Goal: Information Seeking & Learning: Learn about a topic

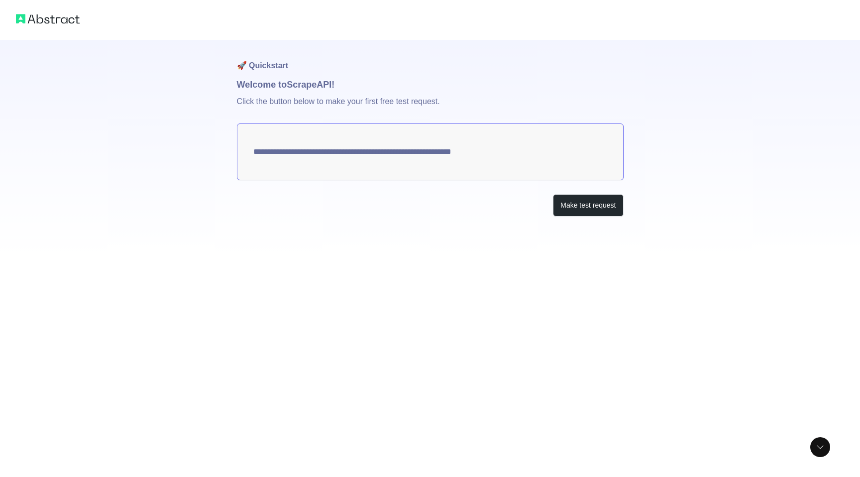
click at [399, 153] on textarea "**********" at bounding box center [430, 151] width 387 height 57
click at [587, 202] on button "Make test request" at bounding box center [588, 205] width 70 height 22
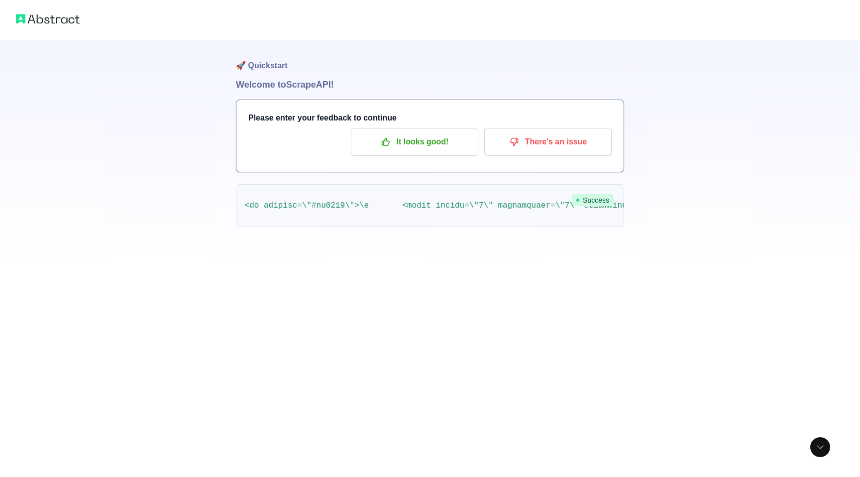
scroll to position [0, 2831]
click at [423, 141] on p "It looks good!" at bounding box center [414, 141] width 112 height 17
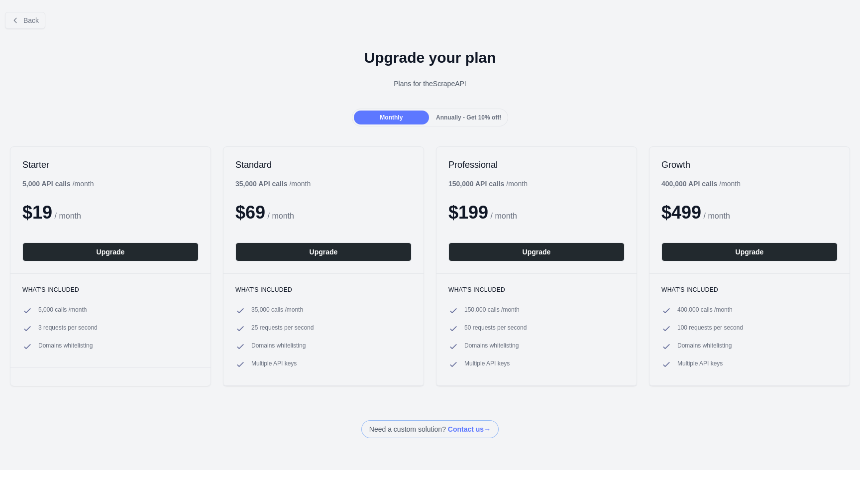
click at [423, 141] on div "Starter 5,000 API calls / month $ 19 / month Upgrade What's included 5,000 call…" at bounding box center [430, 266] width 860 height 260
click at [38, 27] on button "Back" at bounding box center [25, 20] width 40 height 17
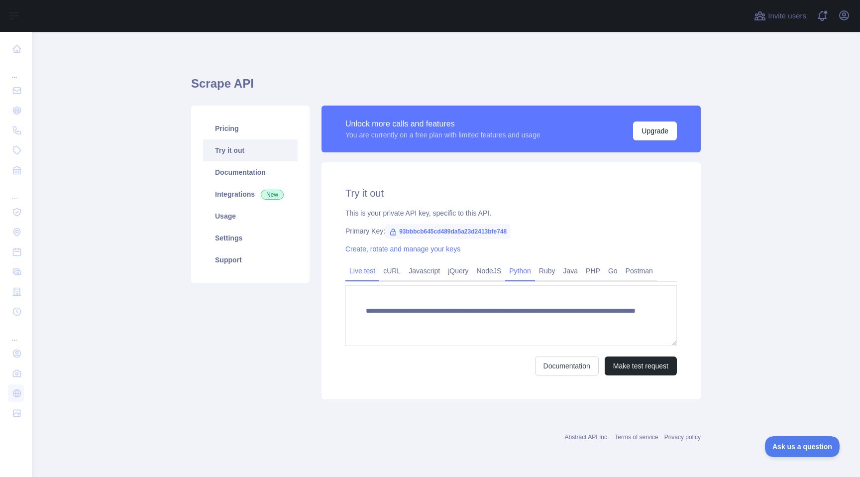
click at [533, 272] on link "Python" at bounding box center [520, 271] width 30 height 16
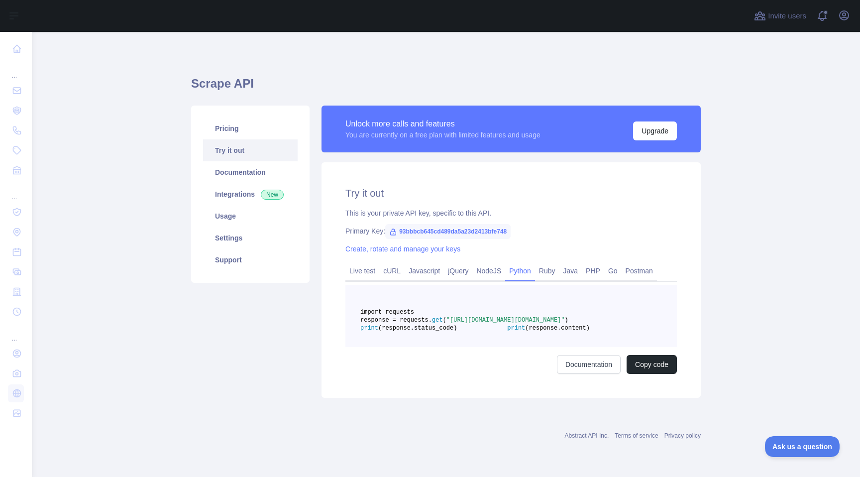
scroll to position [18, 0]
click at [245, 205] on link "Usage" at bounding box center [250, 216] width 95 height 22
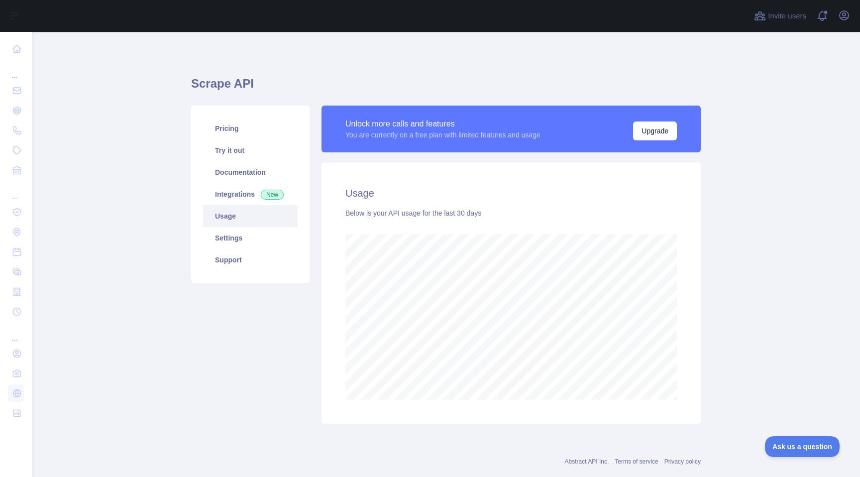
scroll to position [445, 828]
click at [250, 178] on link "Documentation" at bounding box center [250, 172] width 95 height 22
